Goal: Information Seeking & Learning: Learn about a topic

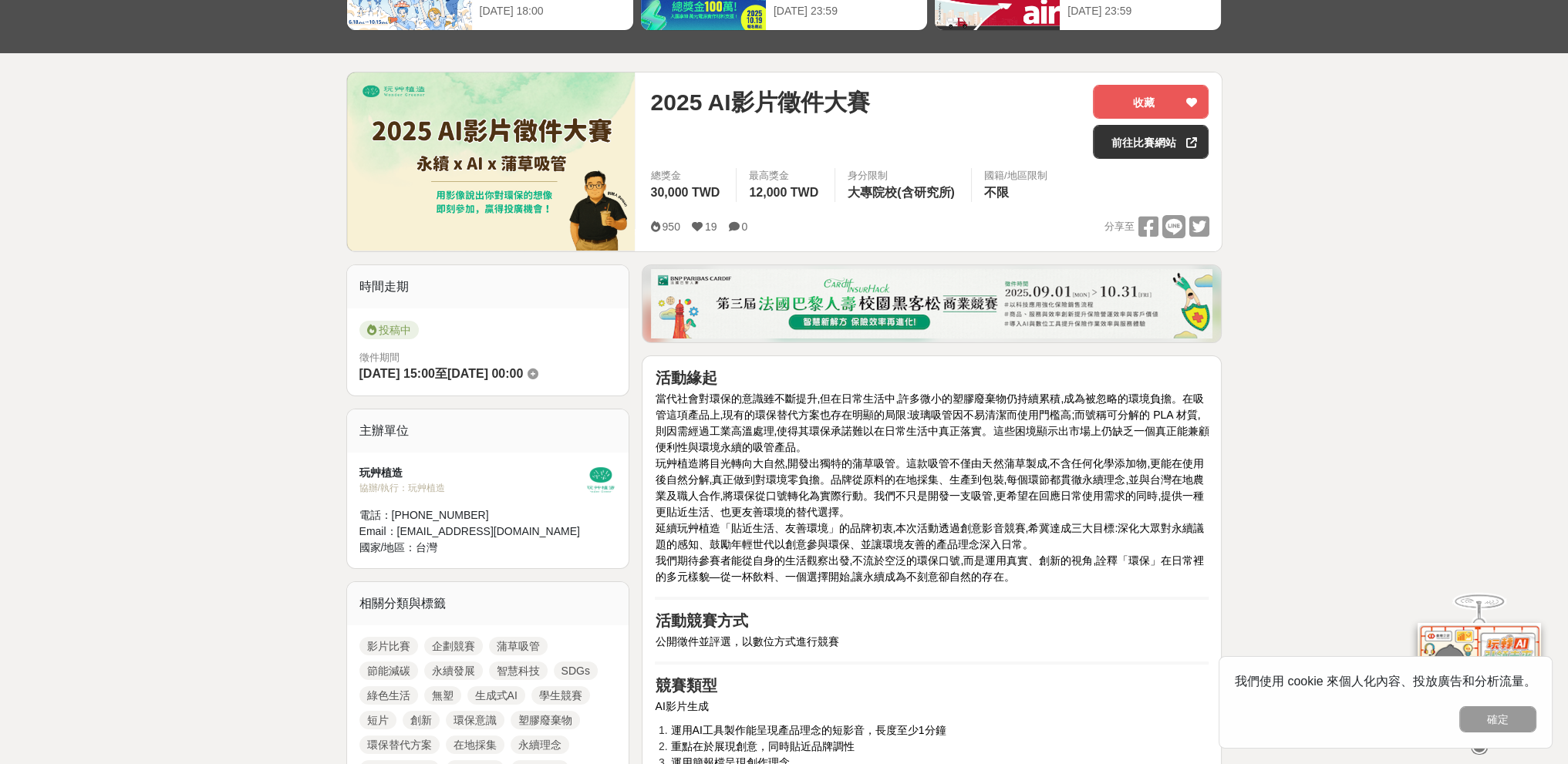
scroll to position [463, 0]
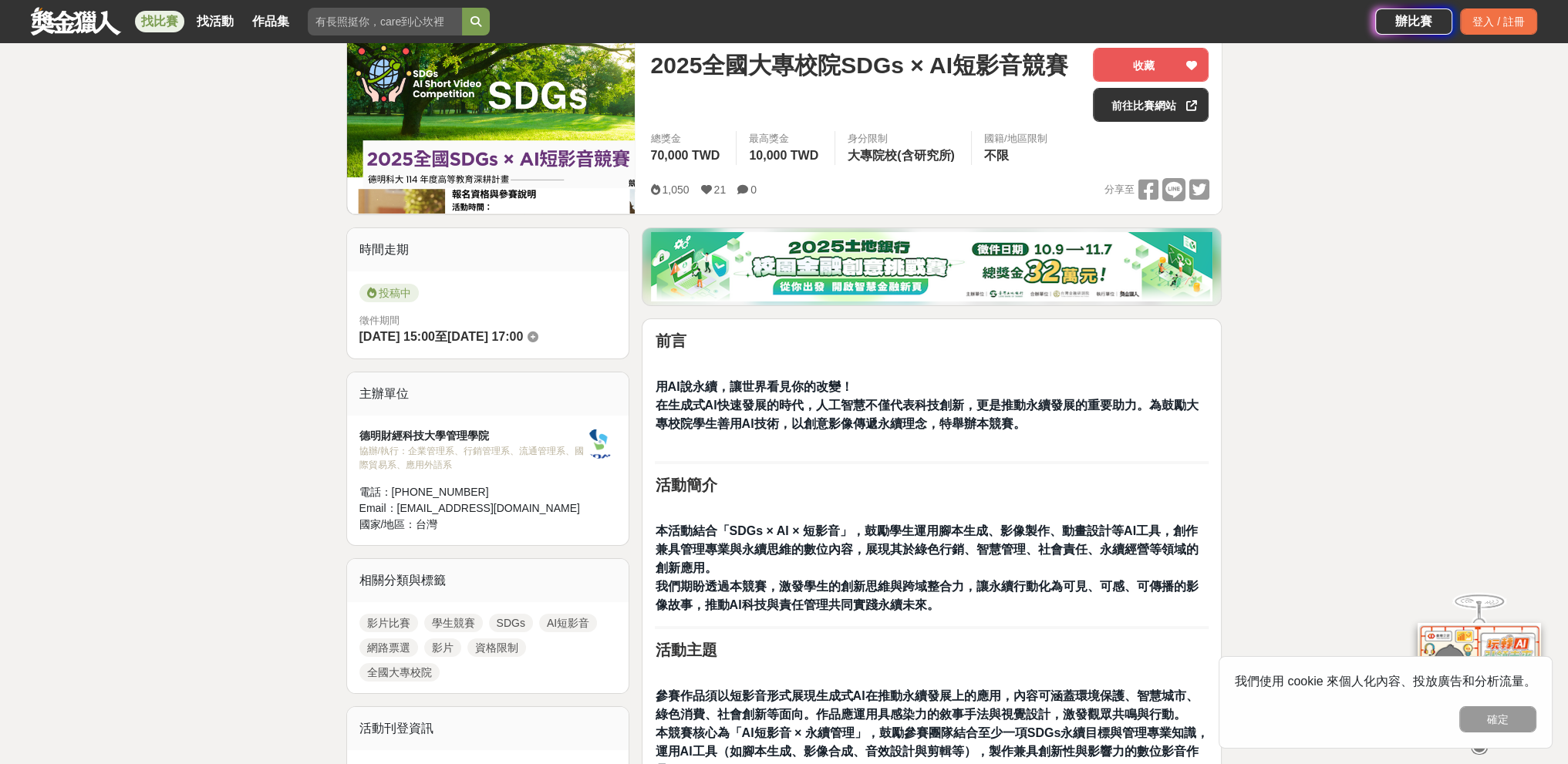
scroll to position [231, 0]
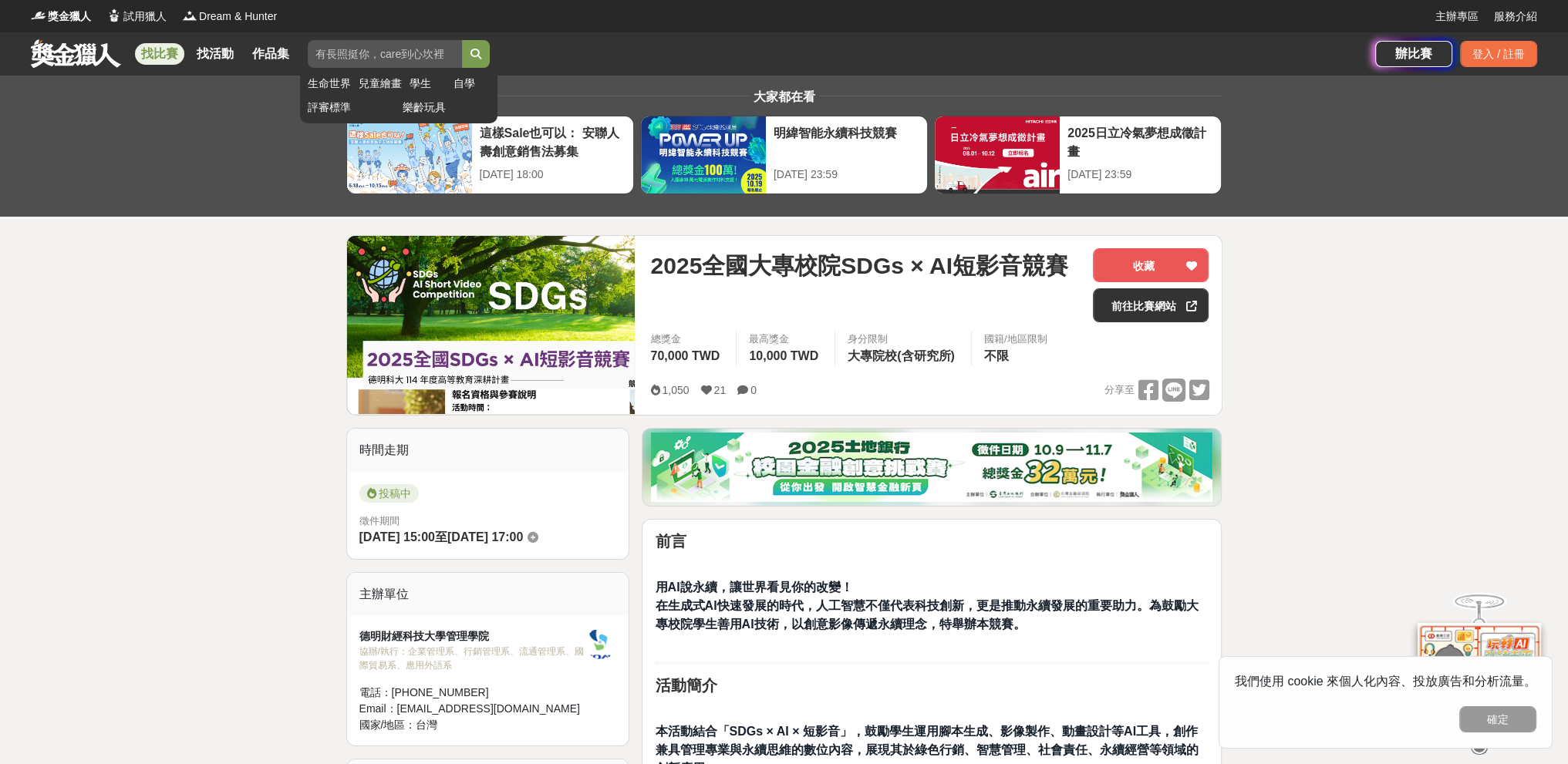
click at [339, 48] on input "search" at bounding box center [384, 54] width 154 height 27
type input "ㄇ"
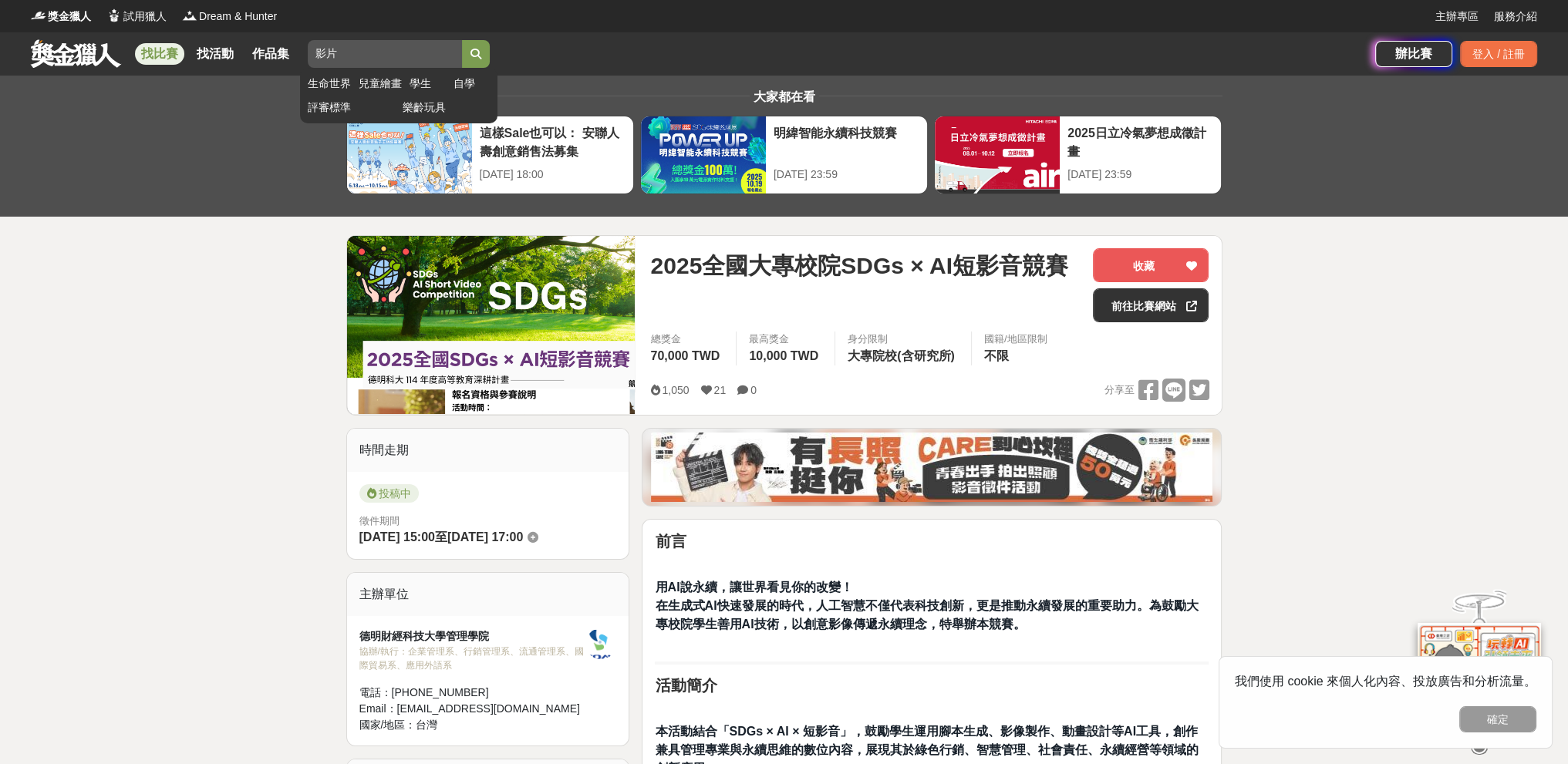
type input "影片"
click at [462, 40] on button "submit" at bounding box center [476, 54] width 27 height 27
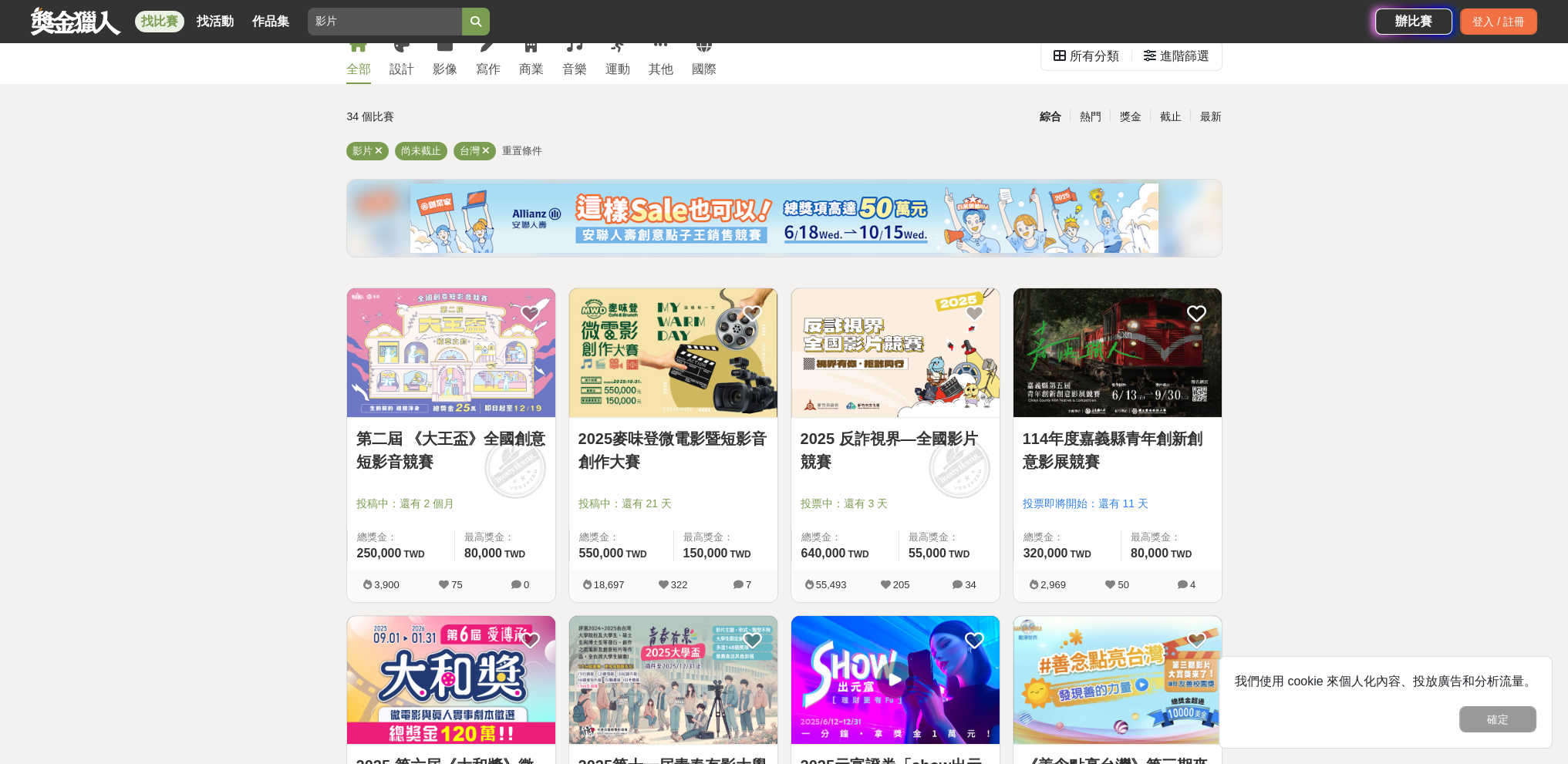
scroll to position [77, 0]
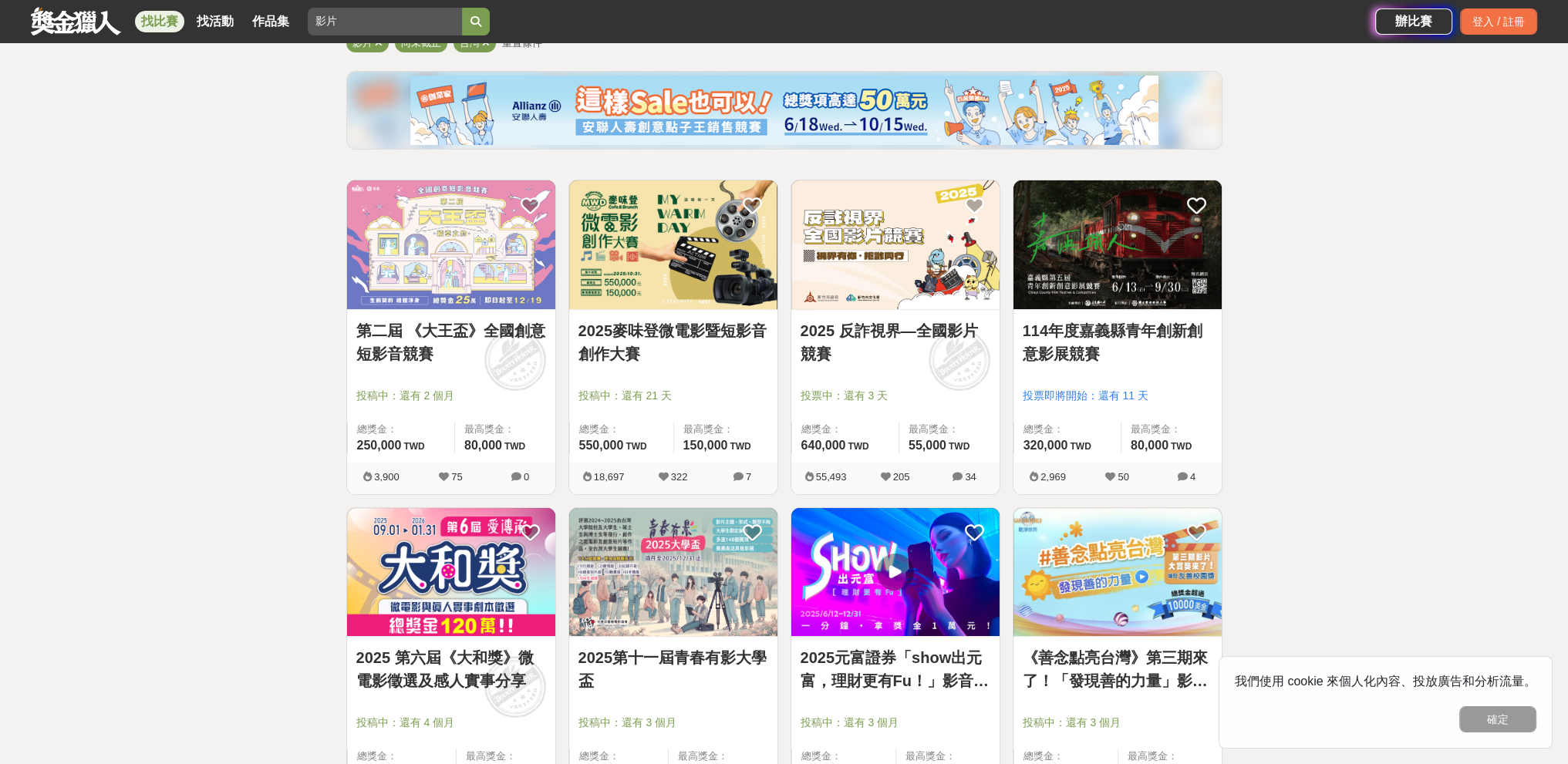
scroll to position [231, 0]
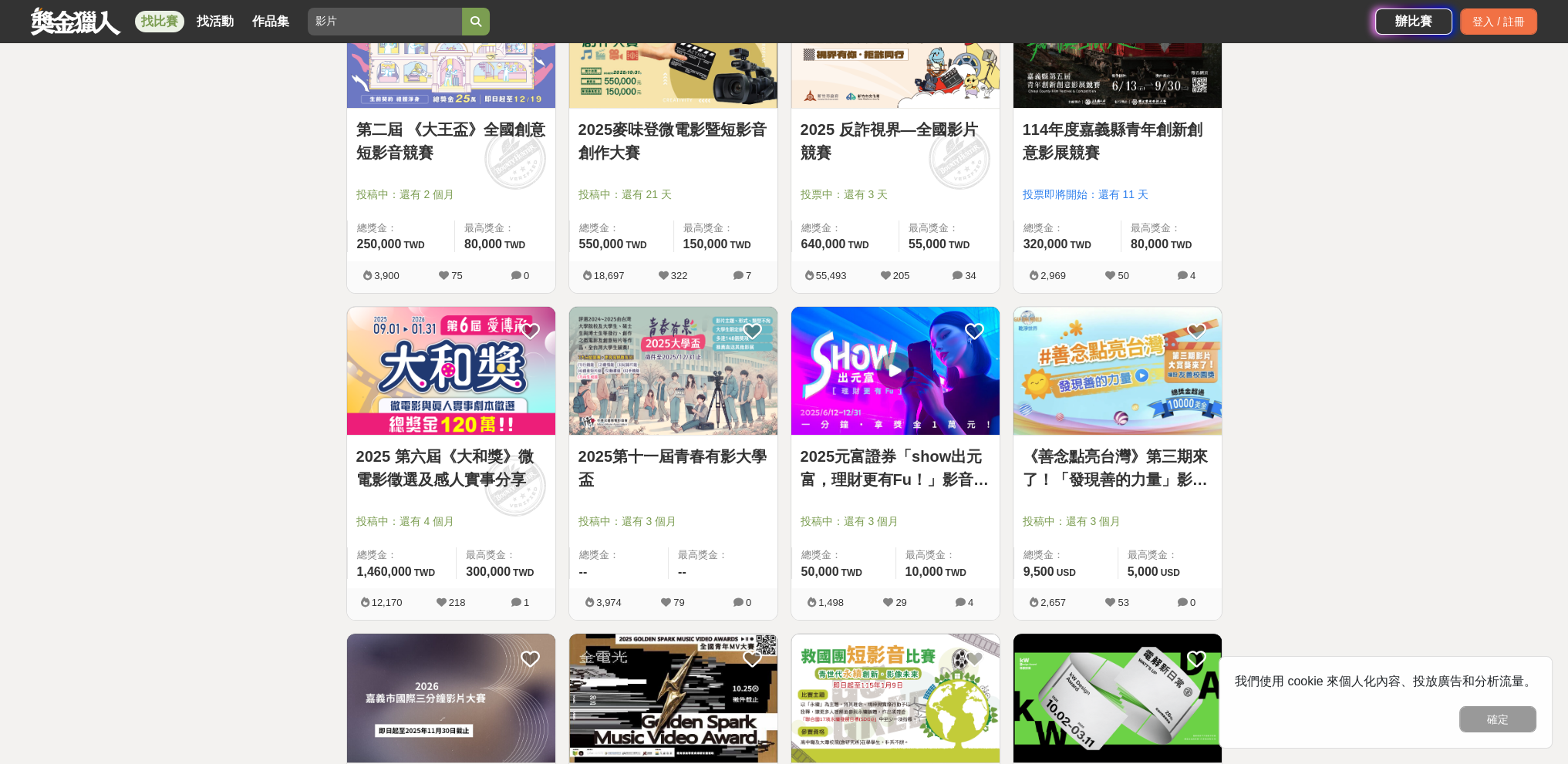
scroll to position [385, 0]
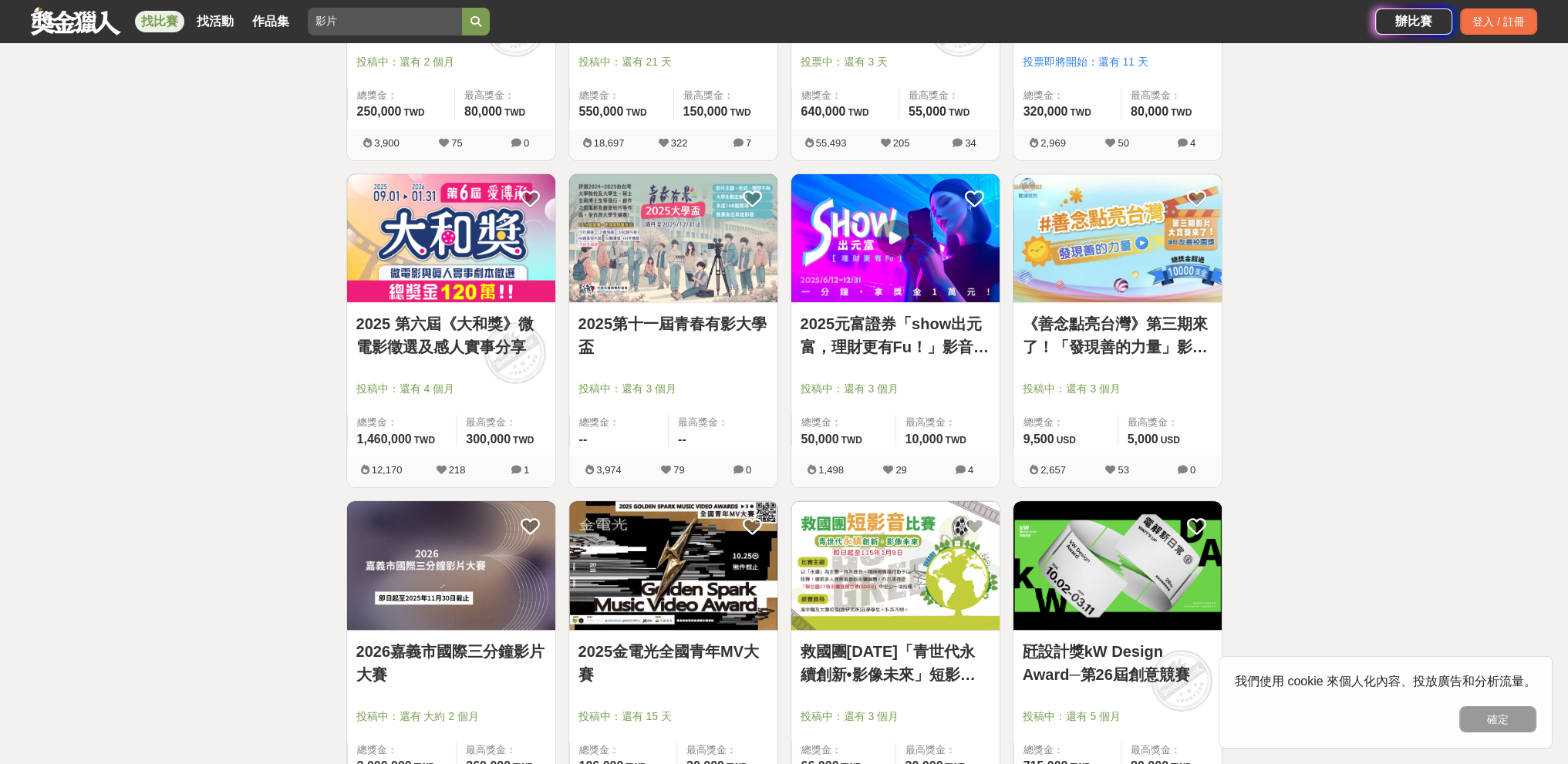
scroll to position [616, 0]
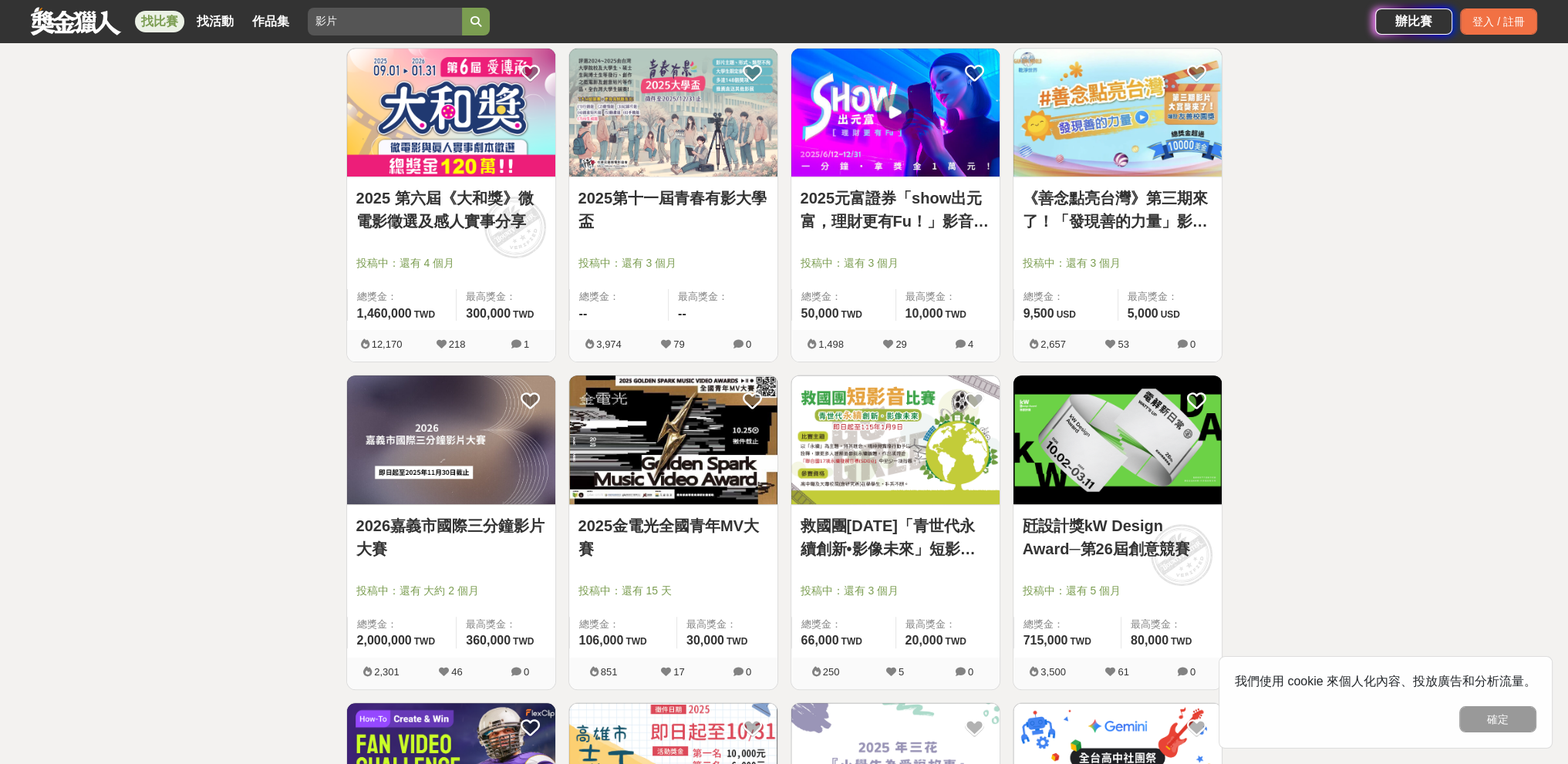
click at [299, 320] on div "全部 設計 影像 寫作 商業 音樂 運動 其他 國際 所有分類 進階篩選 34 個比賽 綜合 熱門 獎金 截止 最新 影片 尚未截止 台灣 重置條件 第二屆 …" at bounding box center [784, 682] width 1568 height 2446
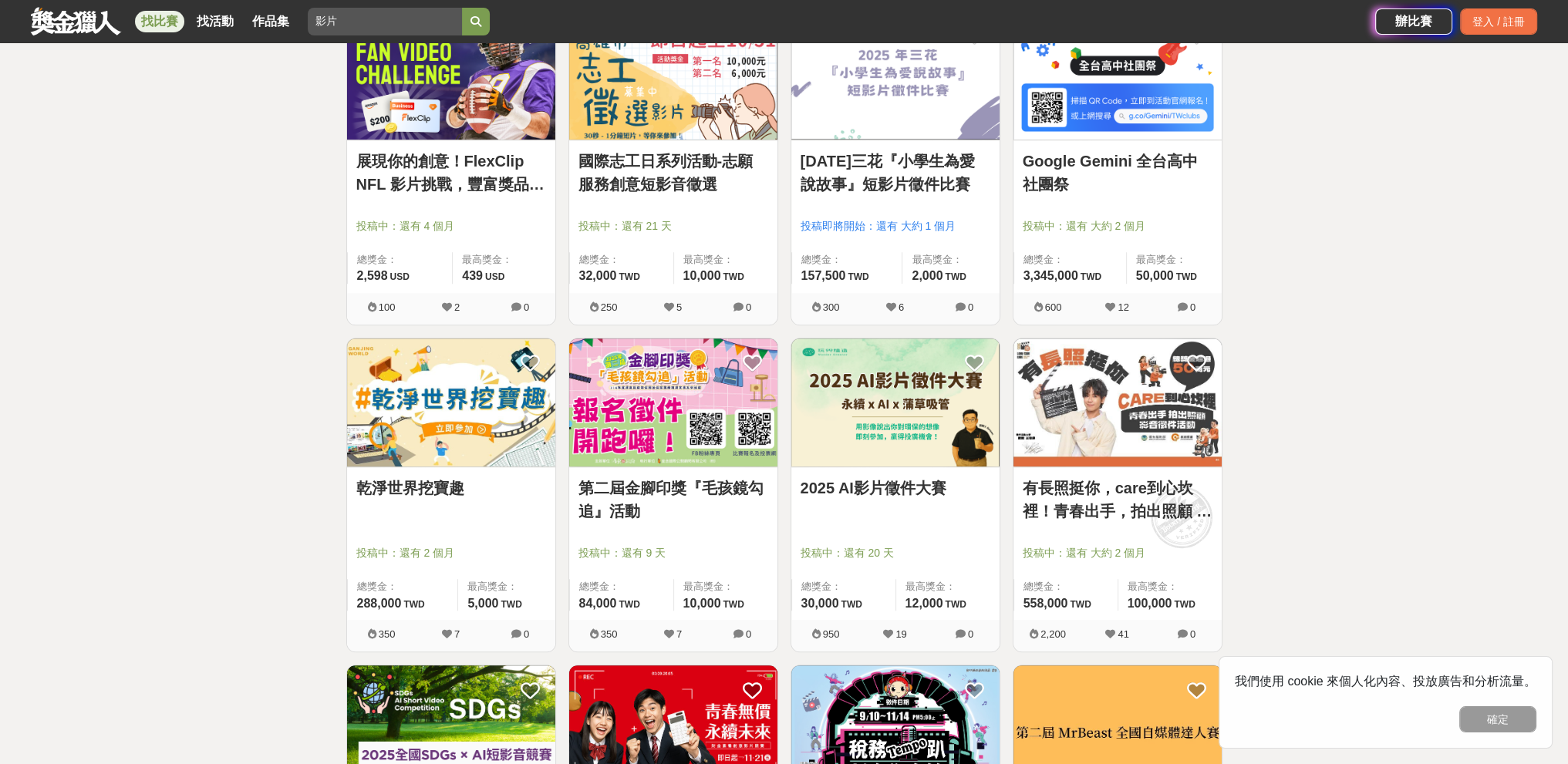
scroll to position [1388, 0]
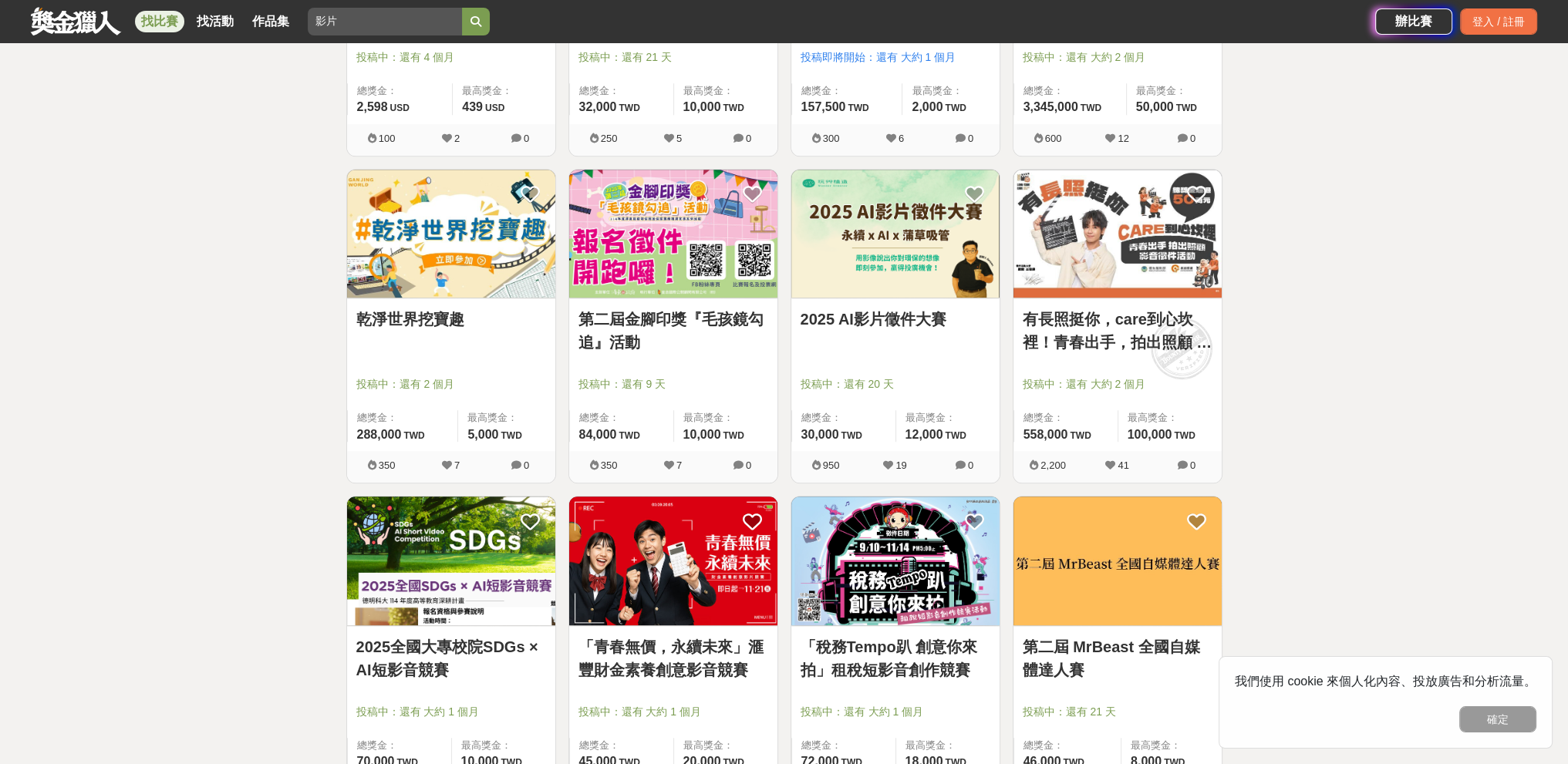
scroll to position [1542, 0]
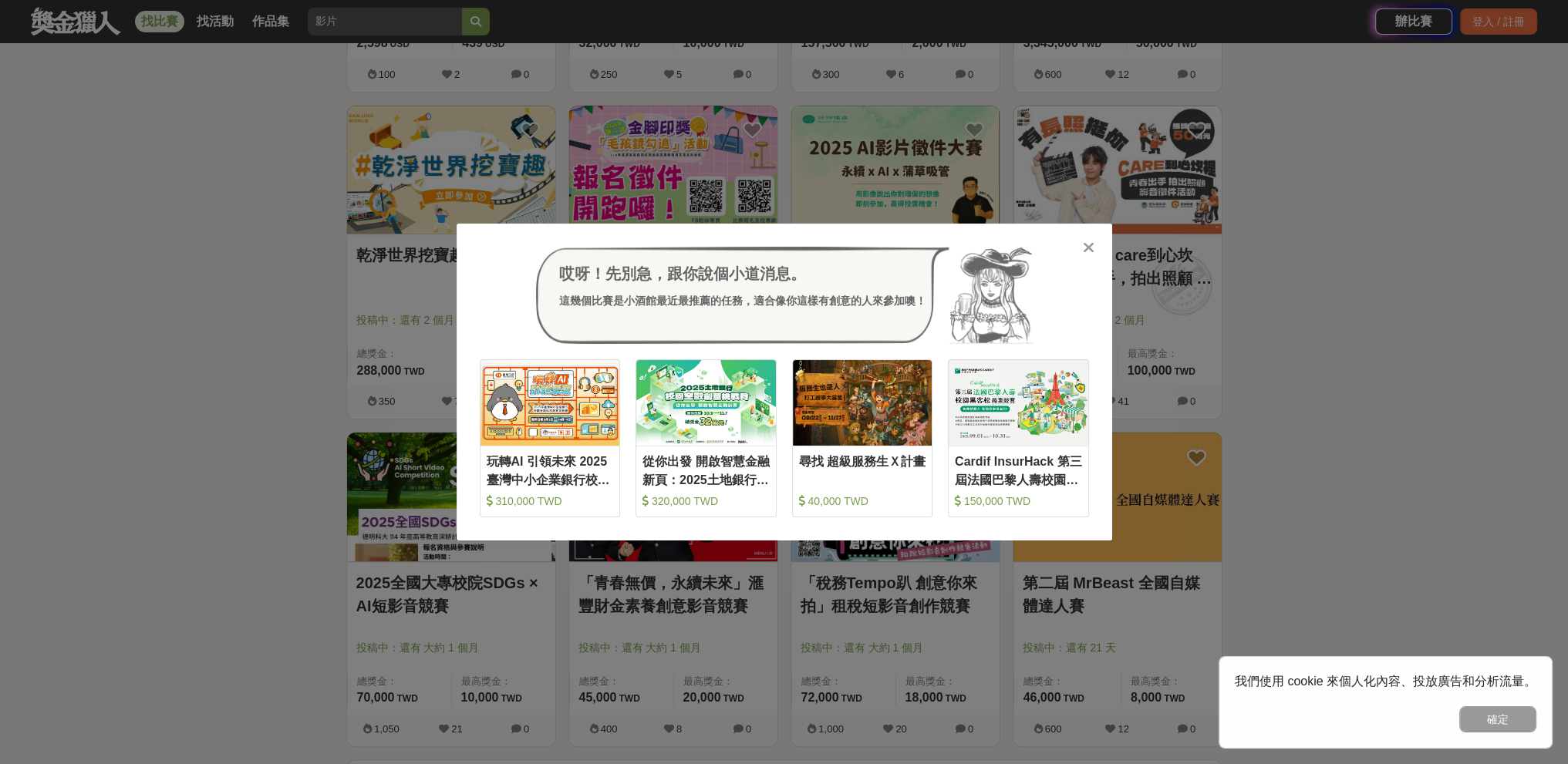
click at [1095, 249] on div at bounding box center [1089, 246] width 15 height 15
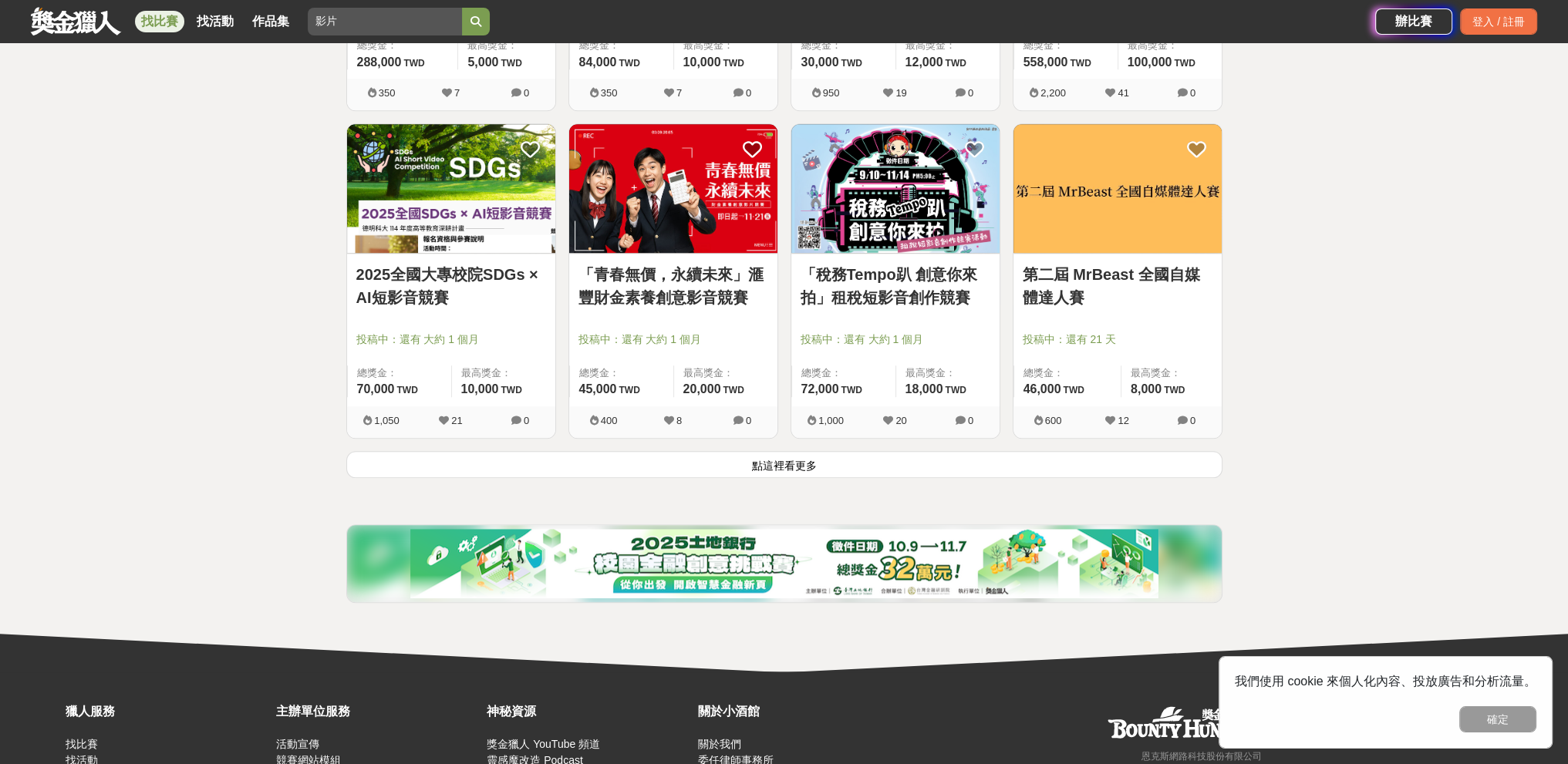
click at [765, 460] on button "點這裡看更多" at bounding box center [784, 464] width 876 height 27
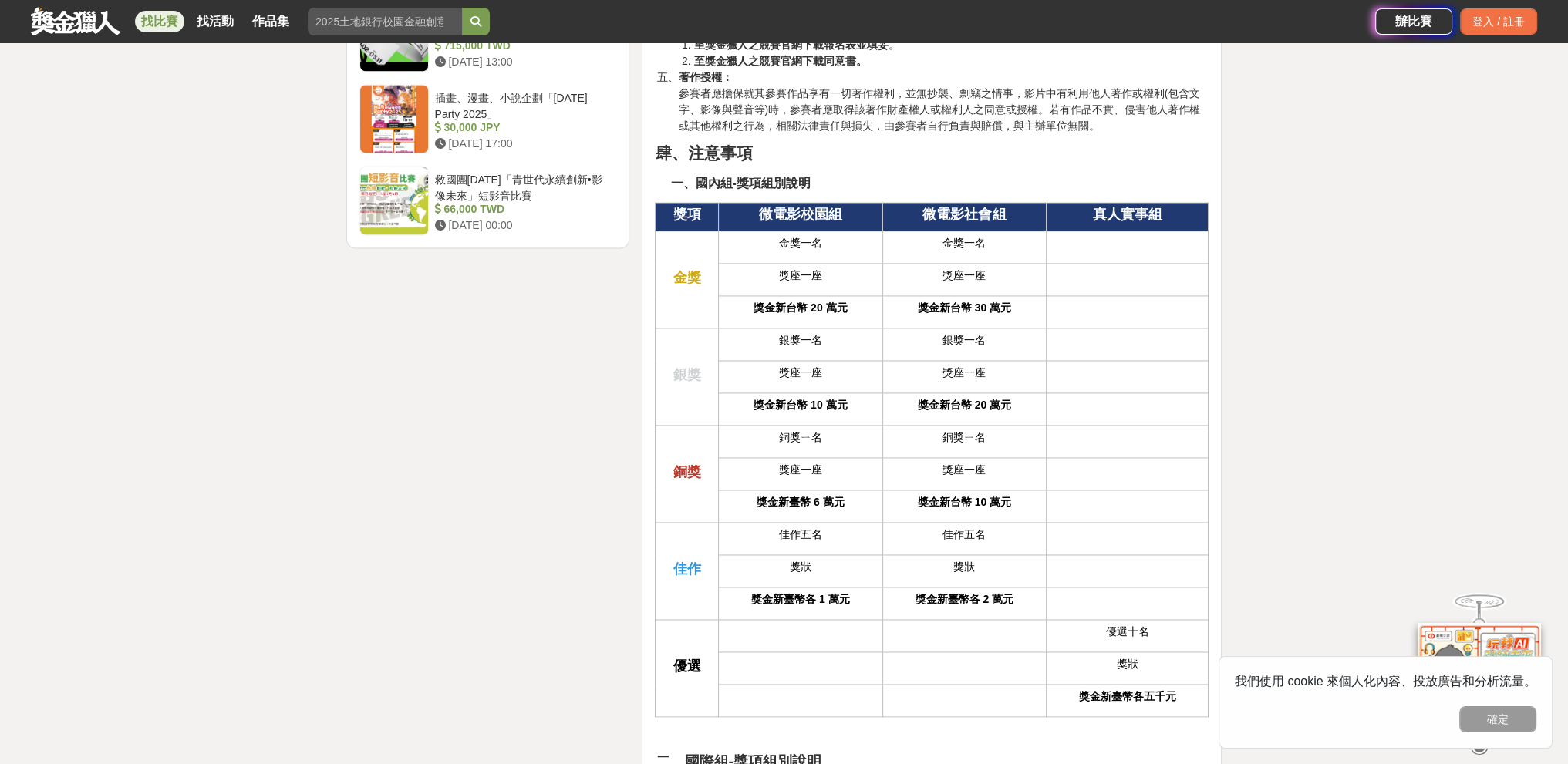
scroll to position [2929, 0]
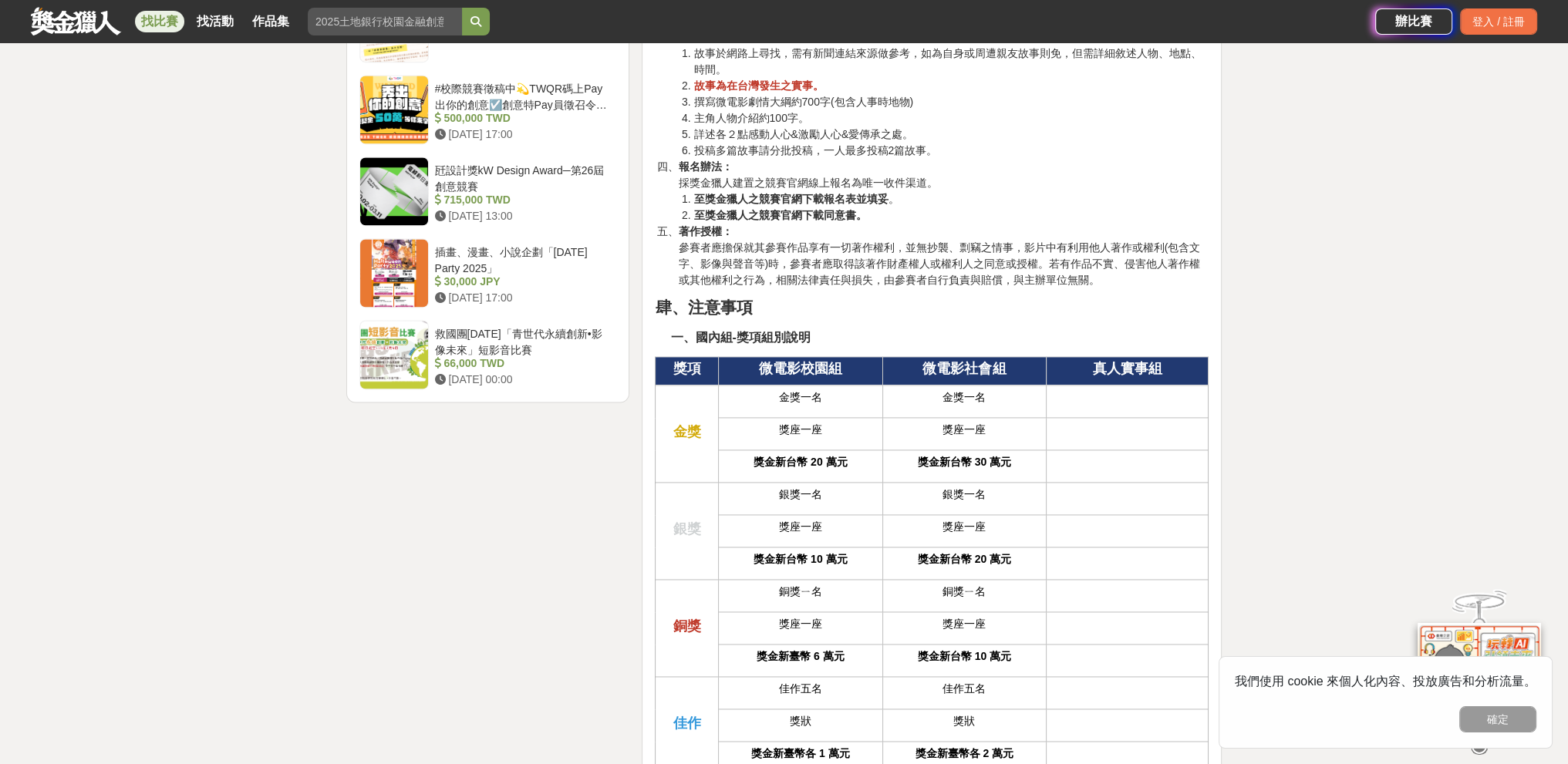
click at [1296, 329] on div "大家都在看 這樣Sale也可以： 安聯人壽創意銷售法募集 2025-10-15 18:00 明緯智能永續科技競賽 2025-10-19 23:59 2025日…" at bounding box center [784, 34] width 1568 height 5775
click at [1312, 298] on div "大家都在看 這樣Sale也可以： 安聯人壽創意銷售法募集 2025-10-15 18:00 明緯智能永續科技競賽 2025-10-19 23:59 2025日…" at bounding box center [784, 34] width 1568 height 5775
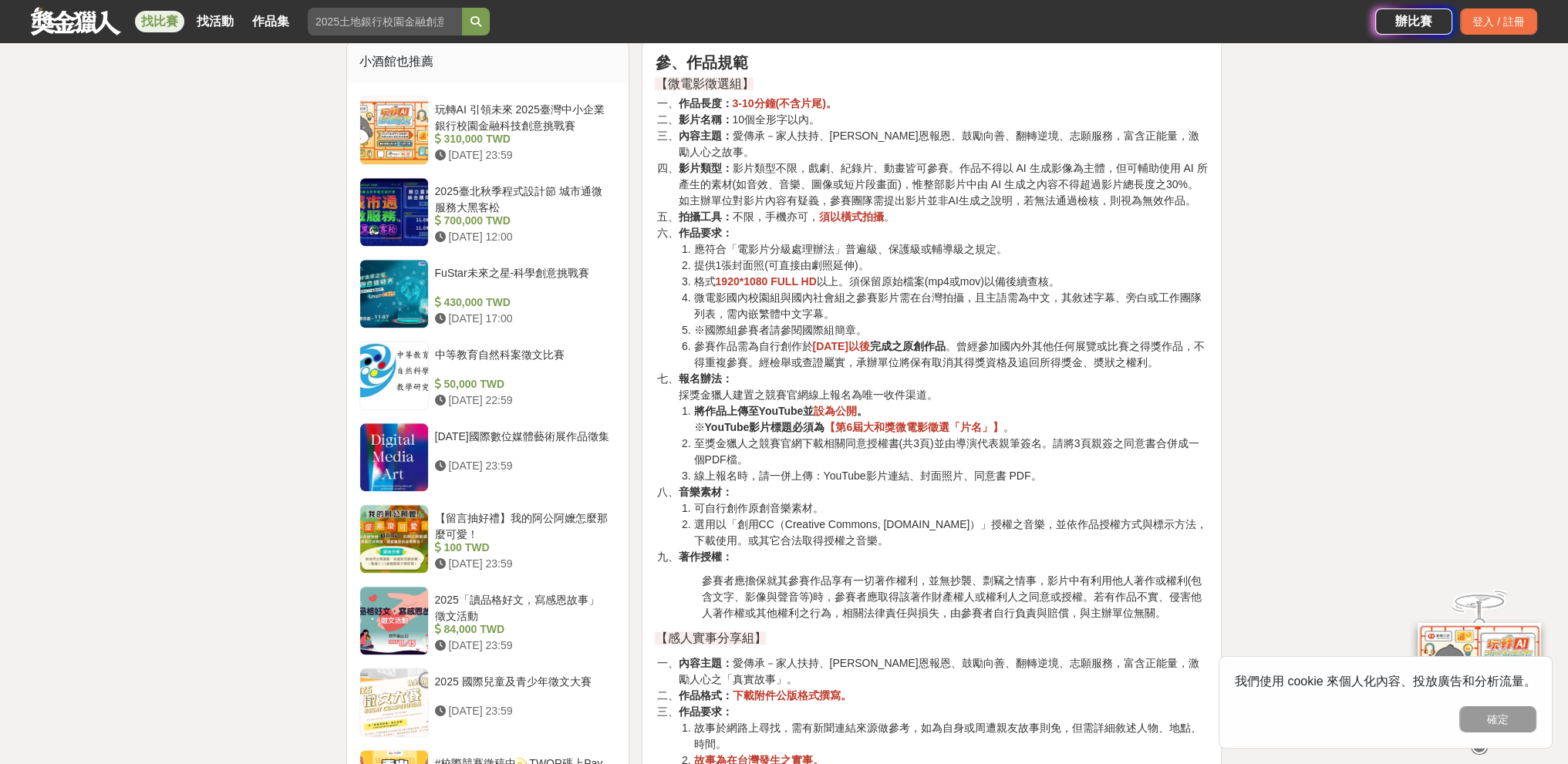
scroll to position [2158, 0]
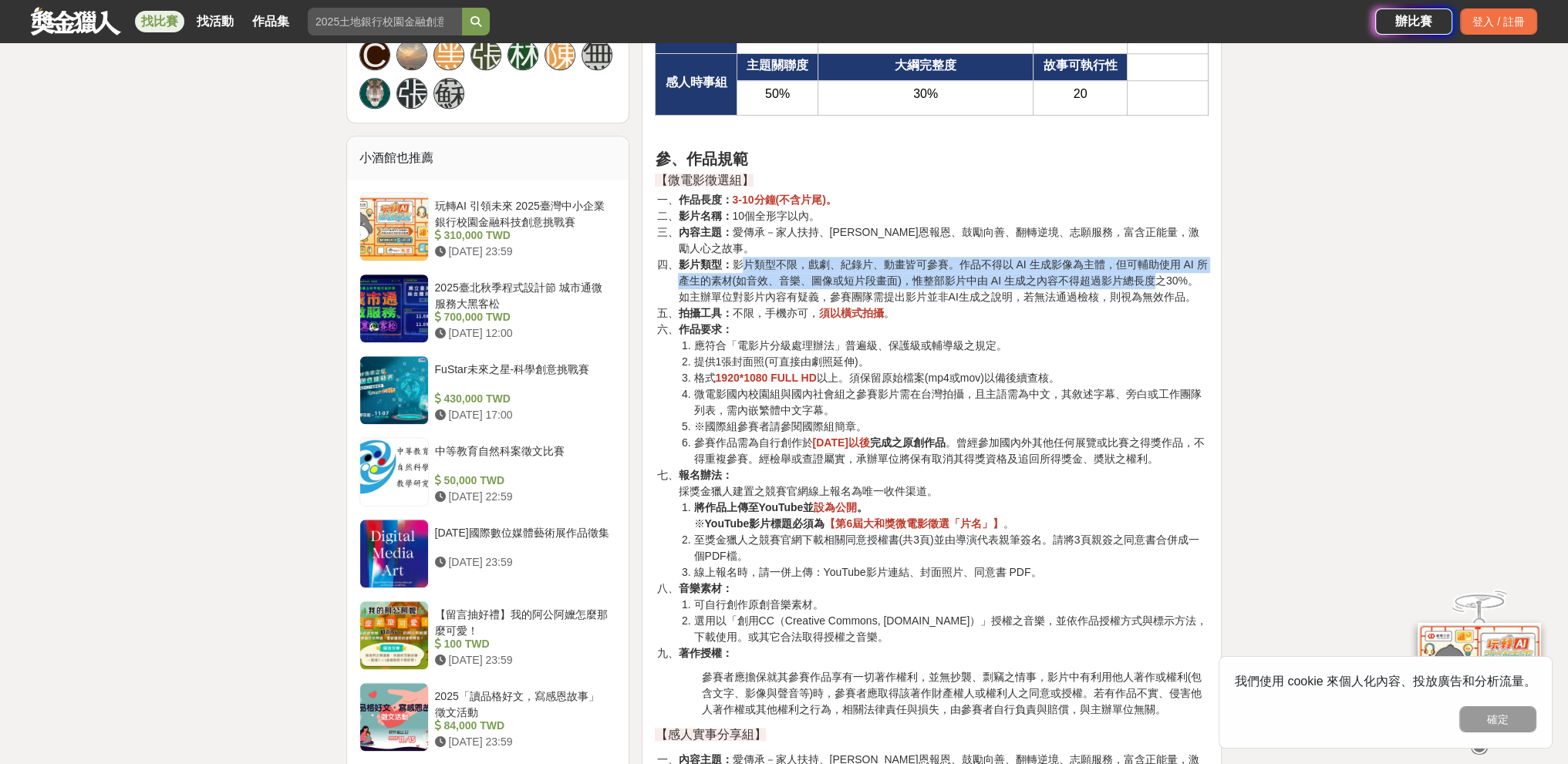
drag, startPoint x: 741, startPoint y: 243, endPoint x: 1148, endPoint y: 254, distance: 407.1
click at [1148, 257] on li "影片類型： 影片類型不限，戲劇、紀錄片、動畫皆可參賽。作品不得以 AI 生成影像為主體，但可輔助使用 AI 所產生的素材(如音效、音樂、圖像或短片段畫面)，惟…" at bounding box center [943, 280] width 530 height 48
